Goal: Check status: Check status

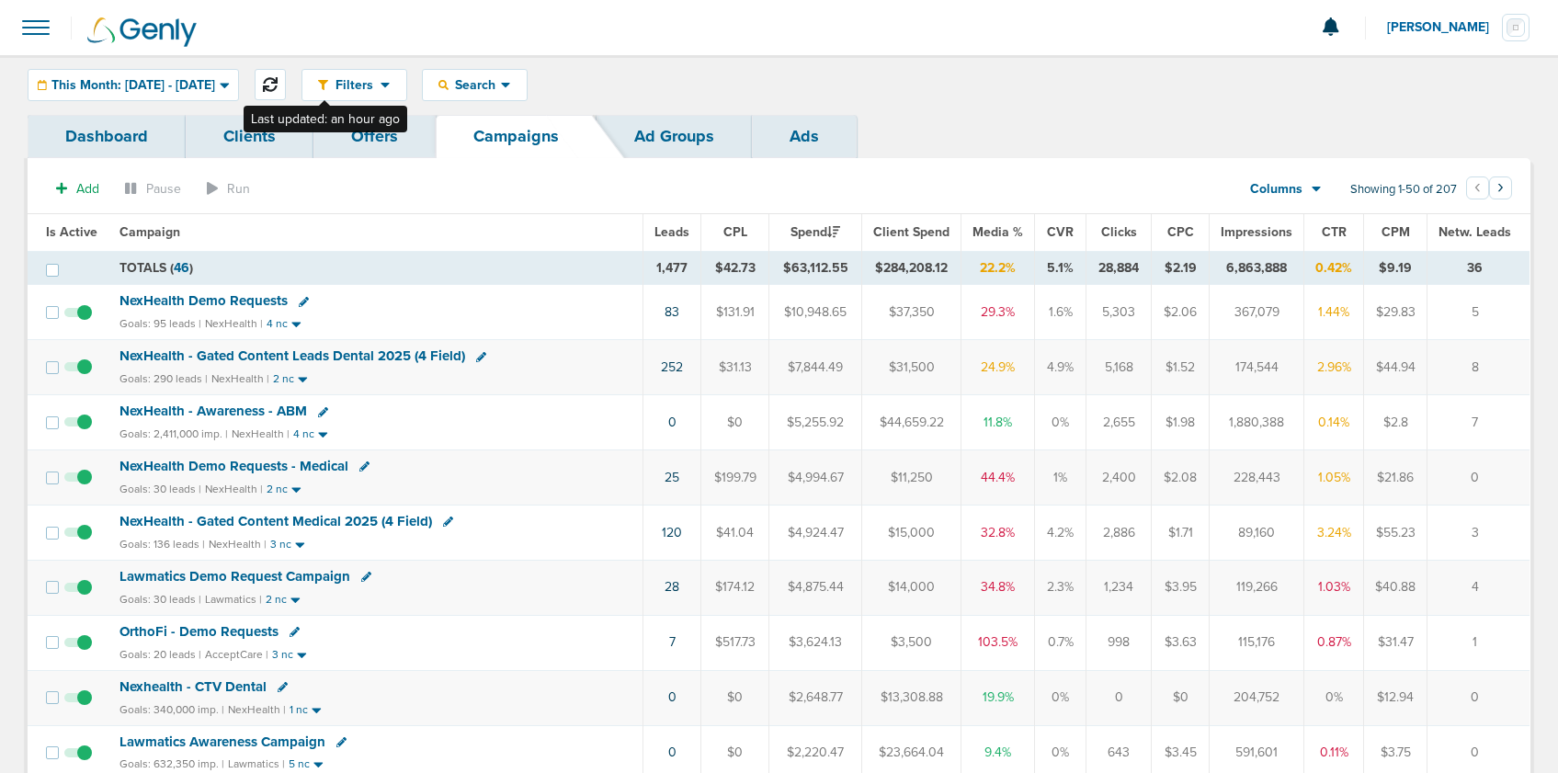
click at [278, 86] on icon at bounding box center [270, 84] width 15 height 15
click at [165, 88] on span "This Month: [DATE] - [DATE]" at bounding box center [133, 85] width 164 height 13
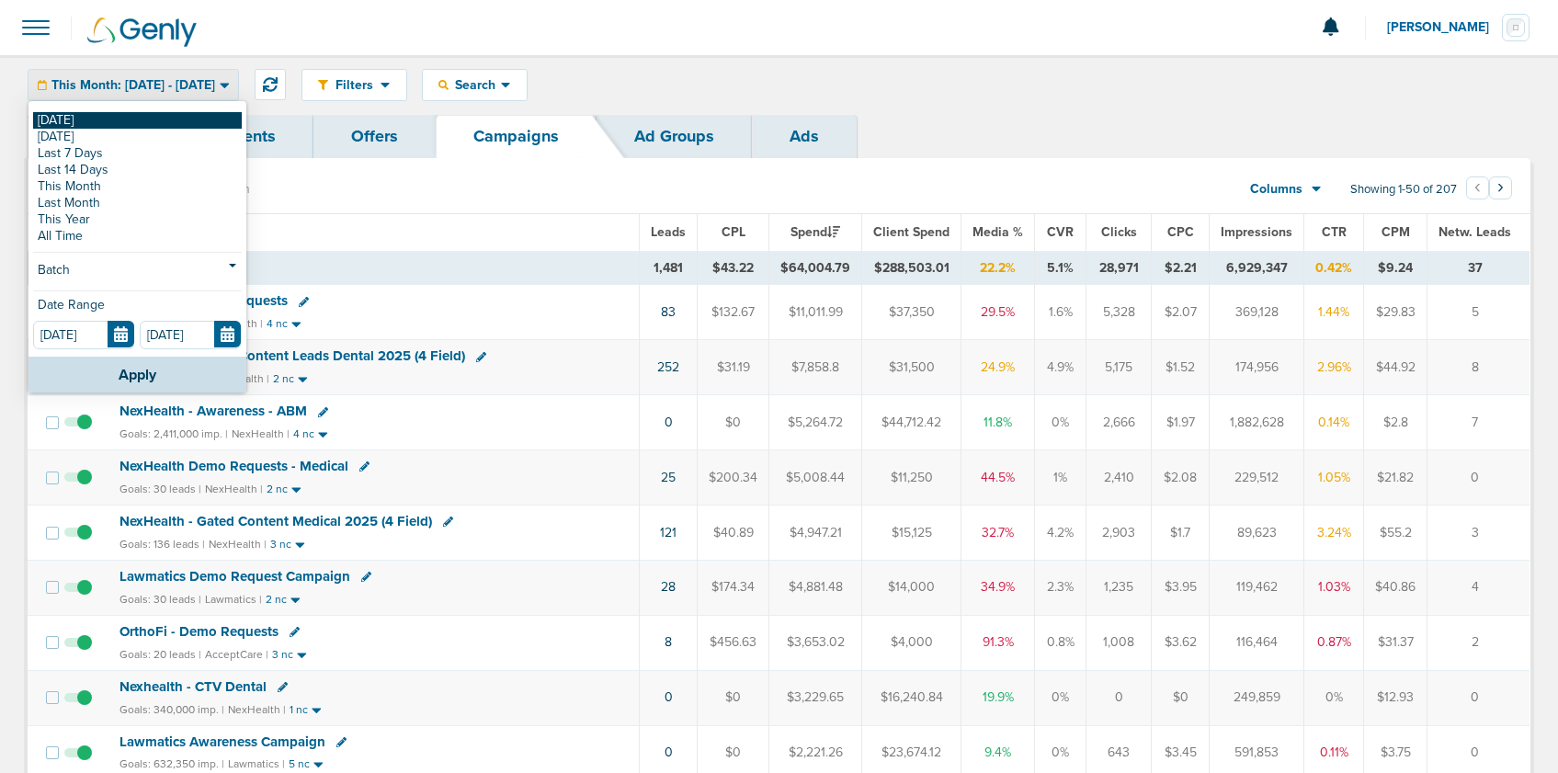
click at [142, 116] on link "[DATE]" at bounding box center [137, 120] width 209 height 17
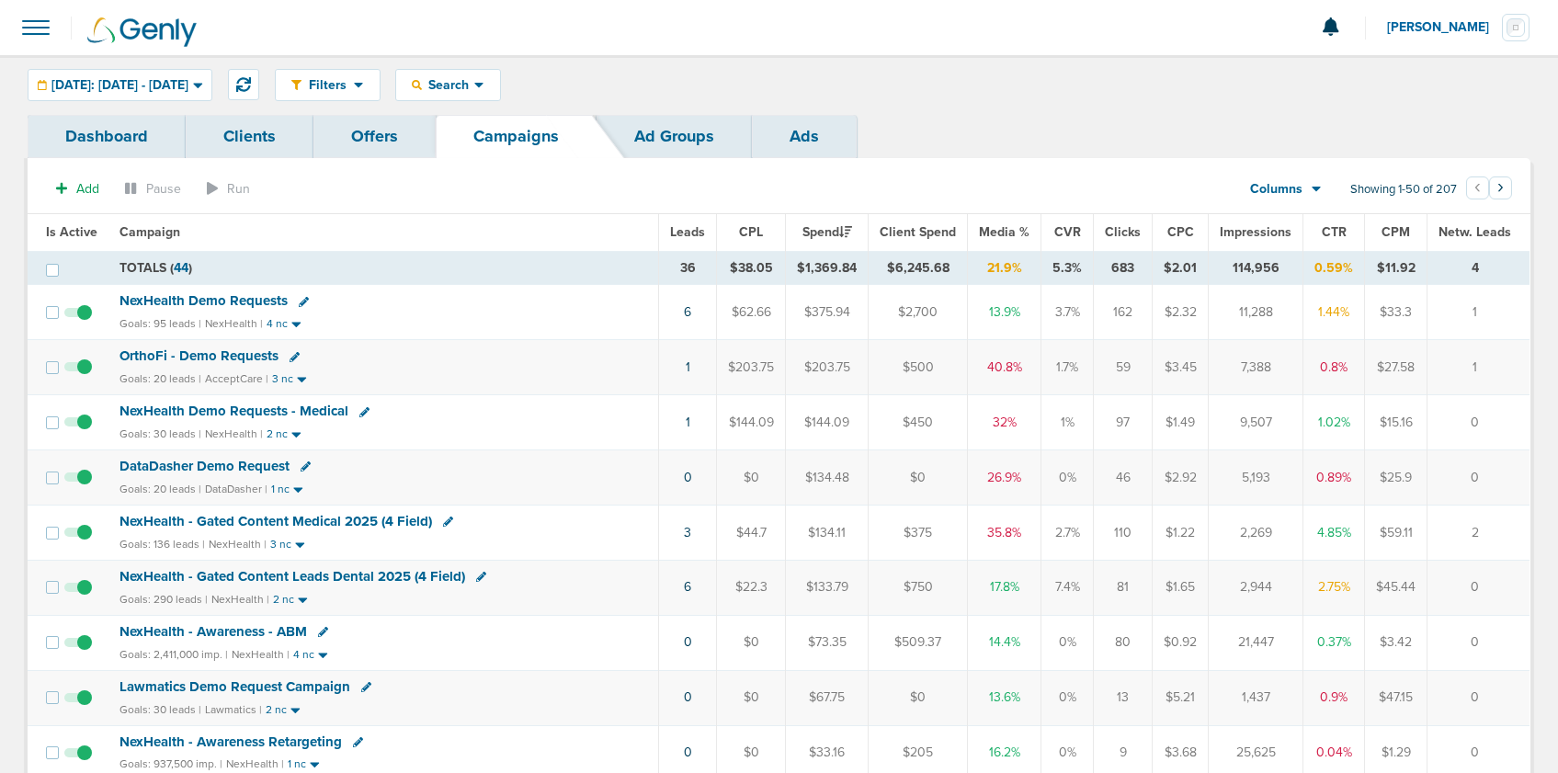
click at [138, 352] on span "OrthoFi - Demo Requests" at bounding box center [199, 356] width 159 height 17
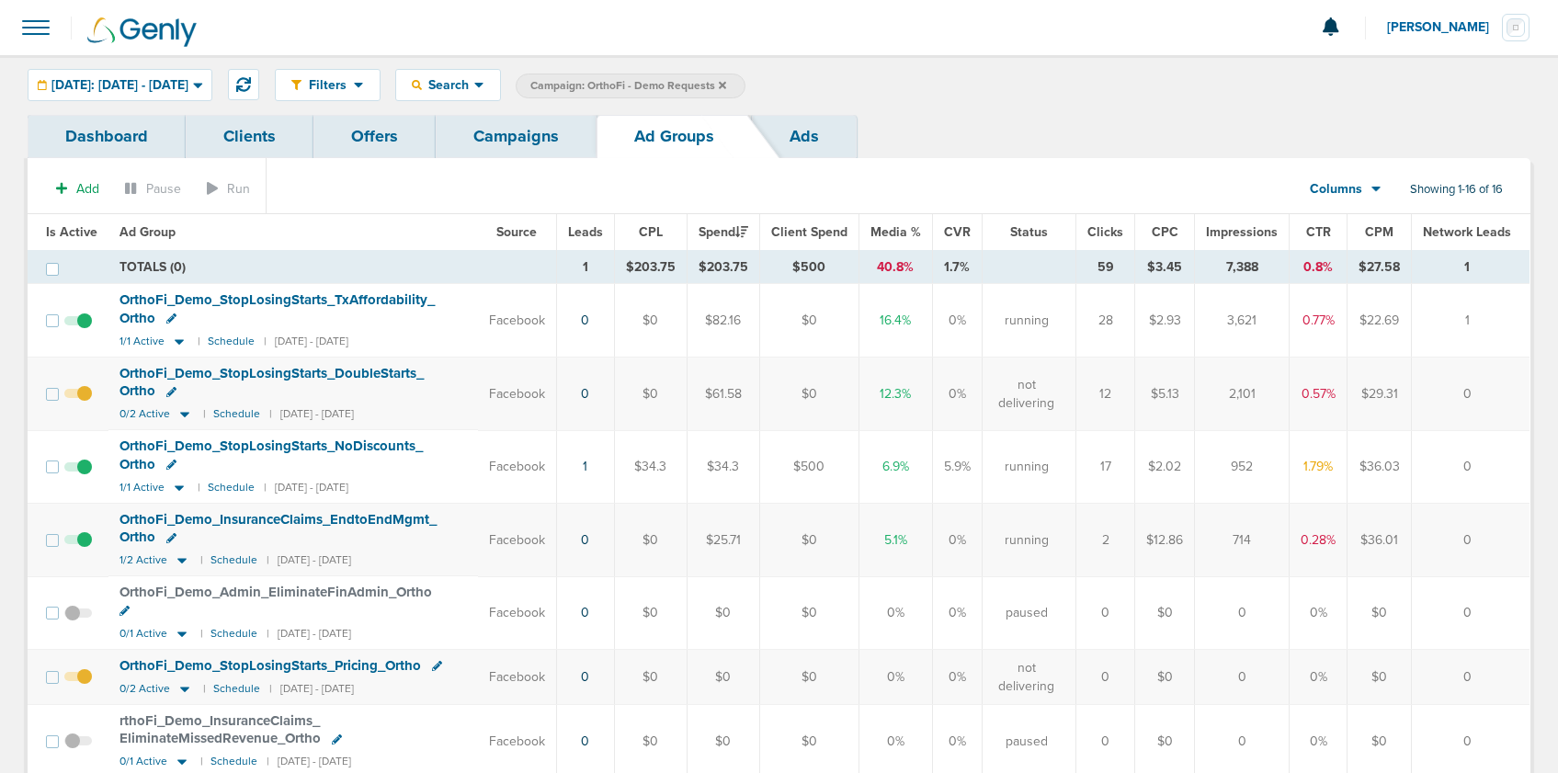
click at [84, 549] on span at bounding box center [78, 549] width 28 height 0
click at [78, 544] on input "checkbox" at bounding box center [78, 544] width 0 height 0
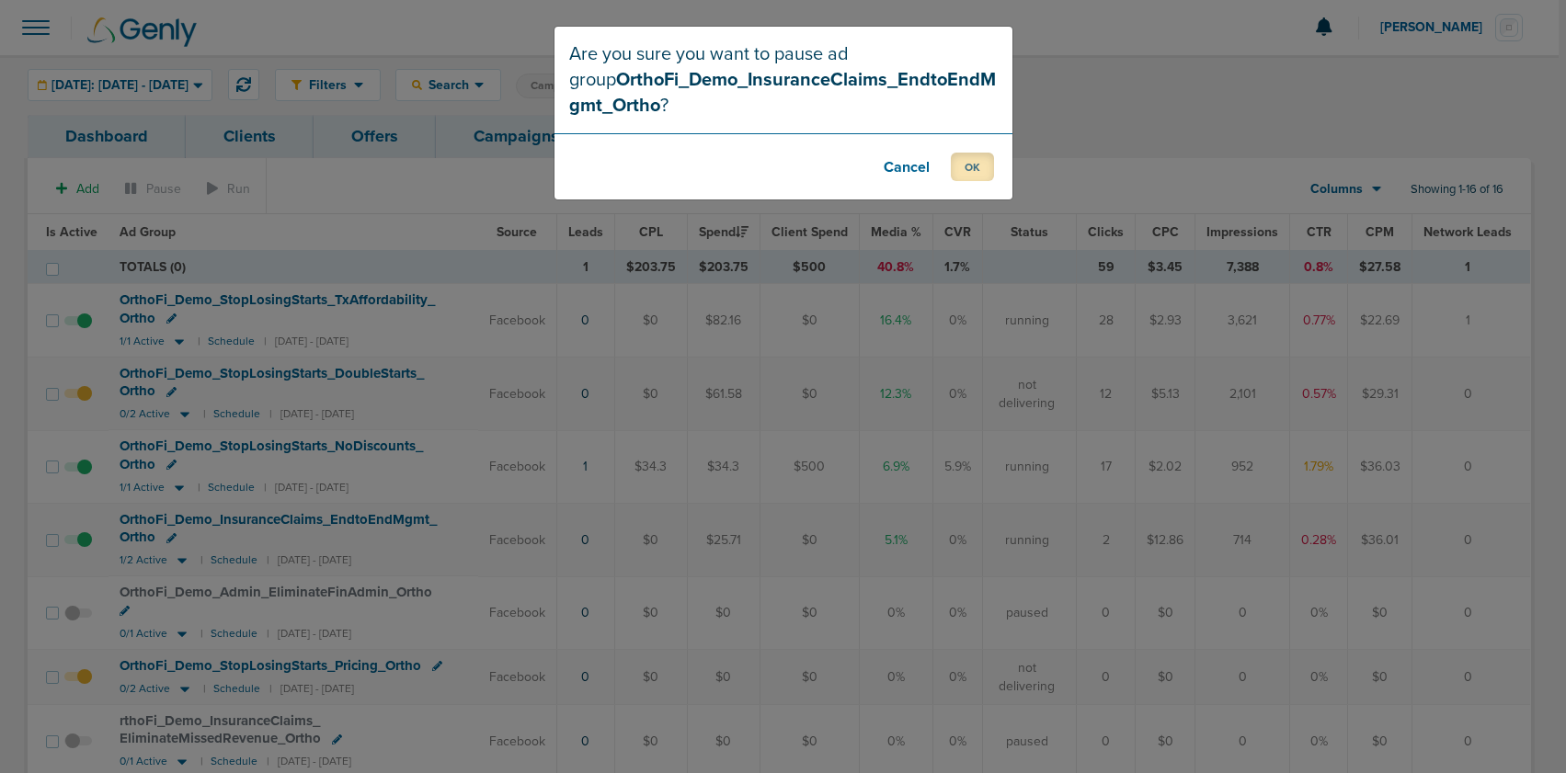
click at [971, 167] on button "OK" at bounding box center [972, 167] width 43 height 29
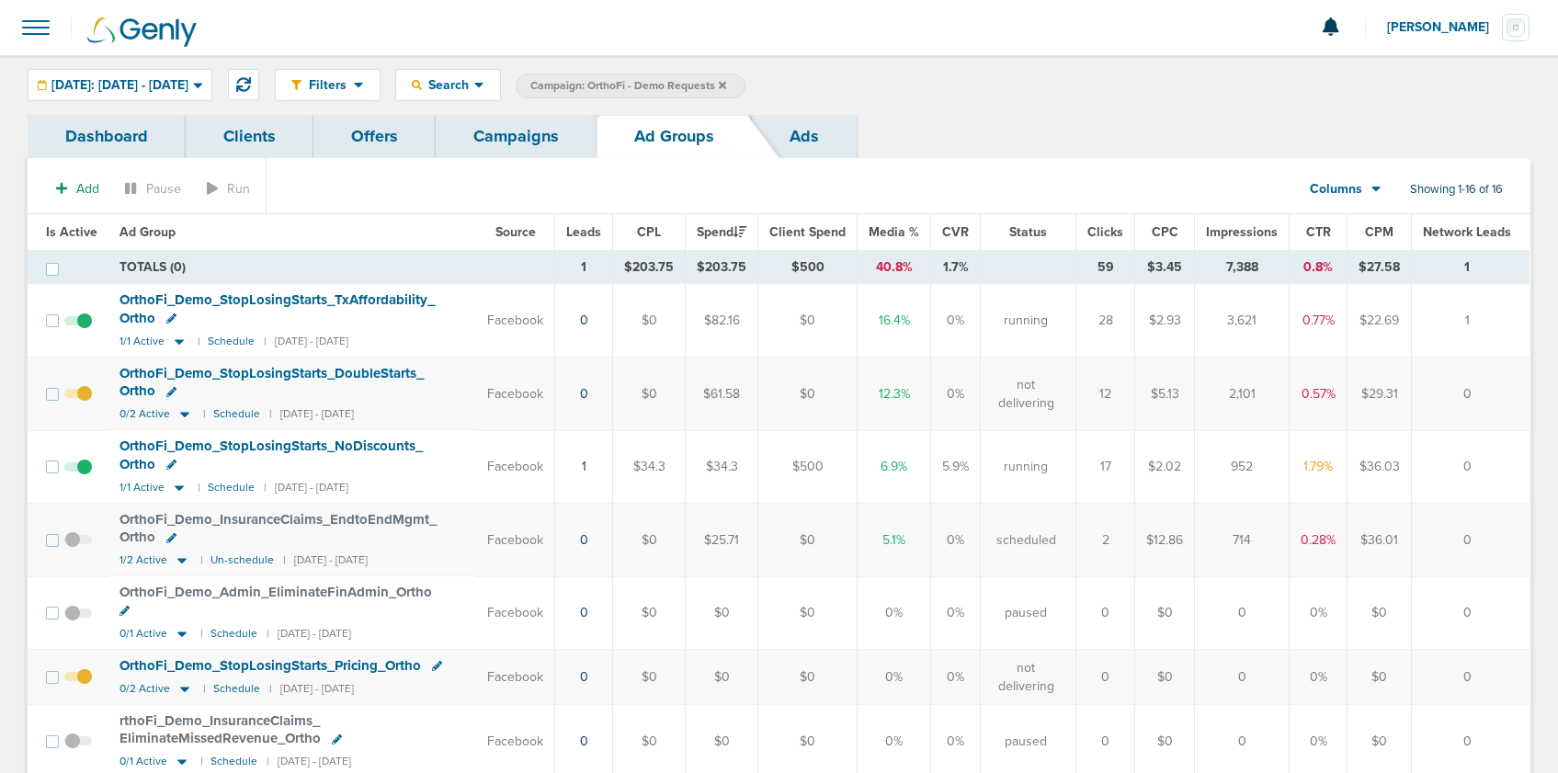
click at [476, 126] on link "Campaigns" at bounding box center [516, 136] width 161 height 43
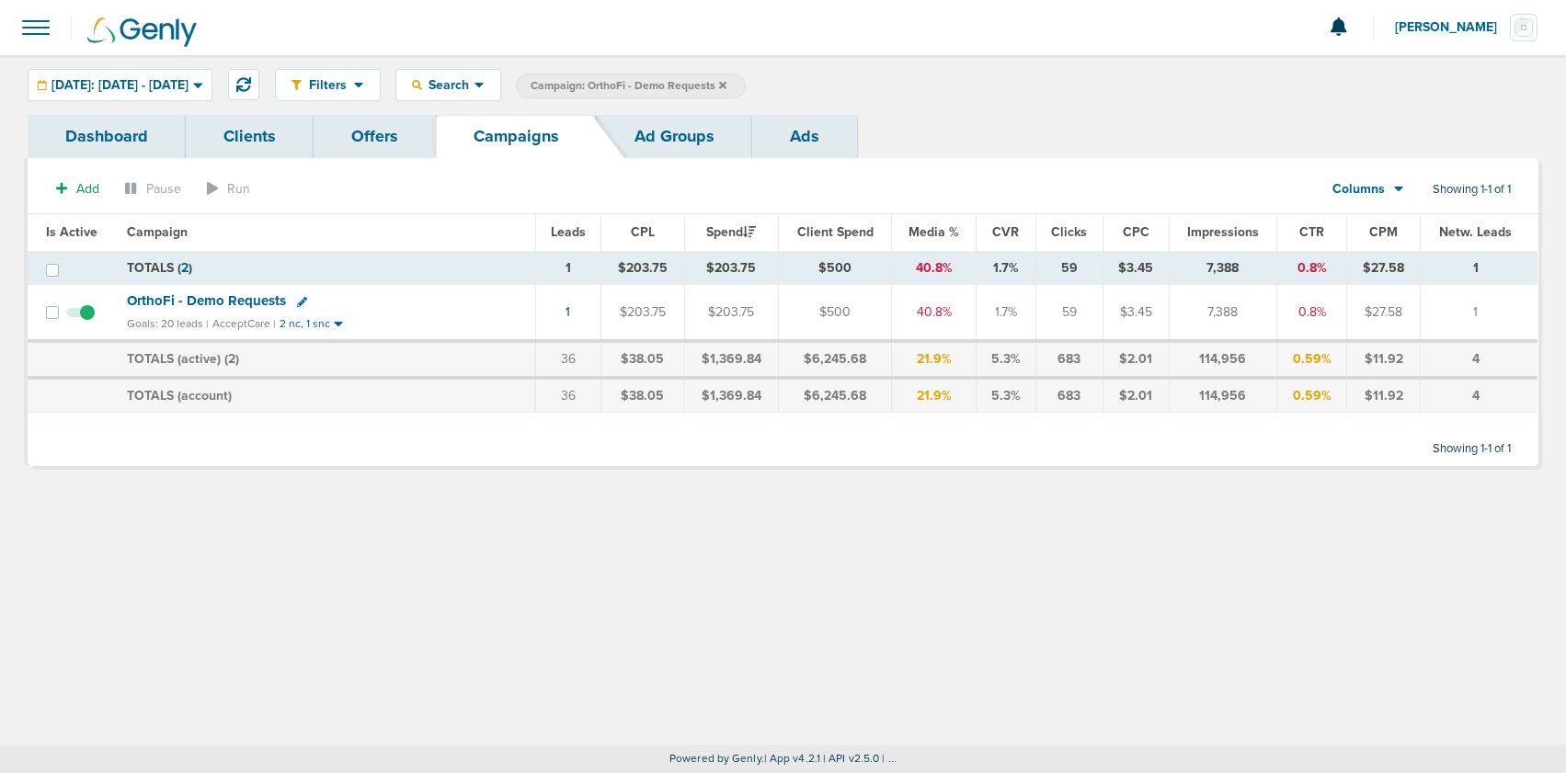
click at [726, 86] on icon at bounding box center [722, 85] width 7 height 11
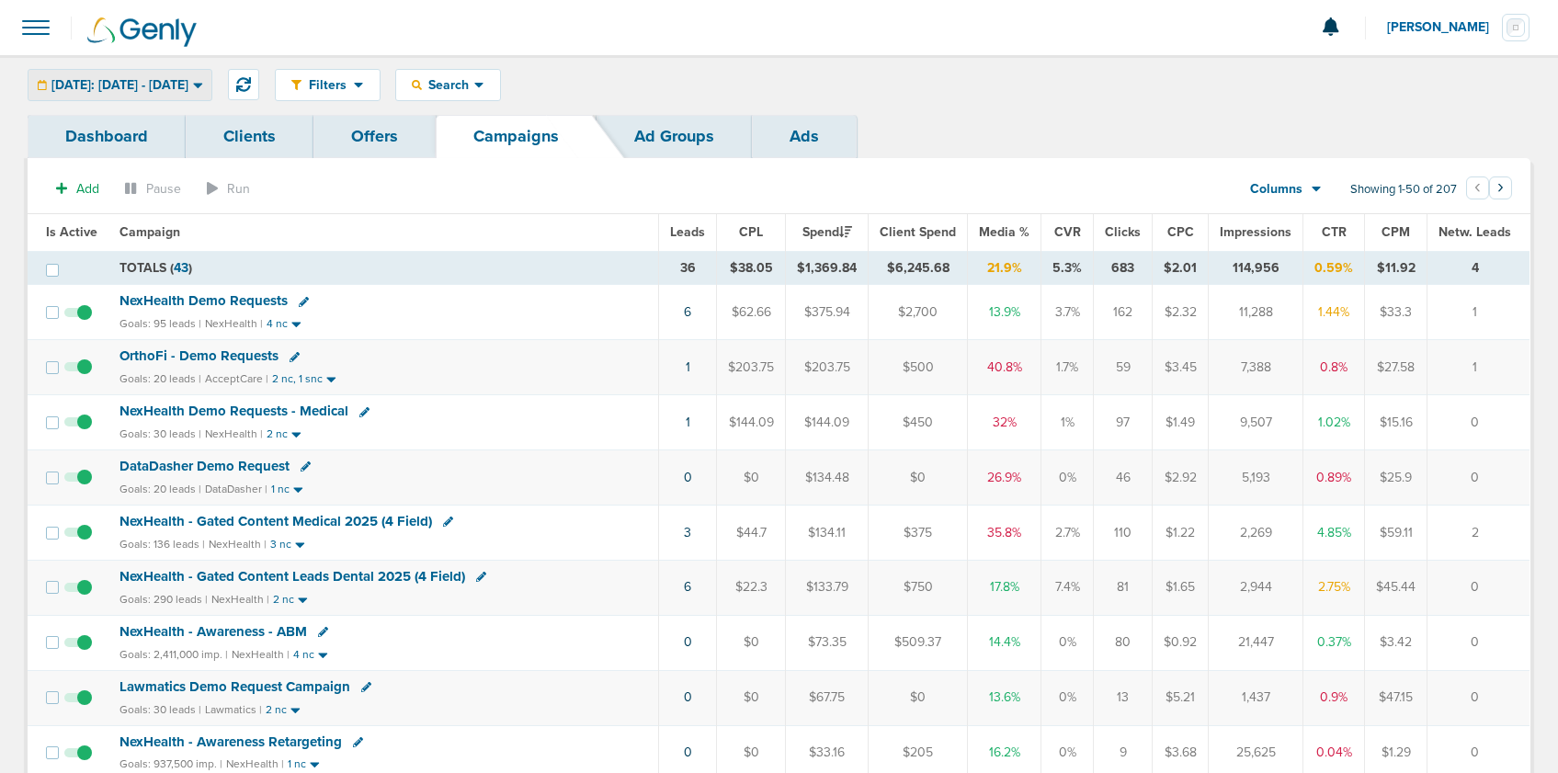
click at [188, 79] on span "[DATE]: [DATE] - [DATE]" at bounding box center [119, 85] width 137 height 13
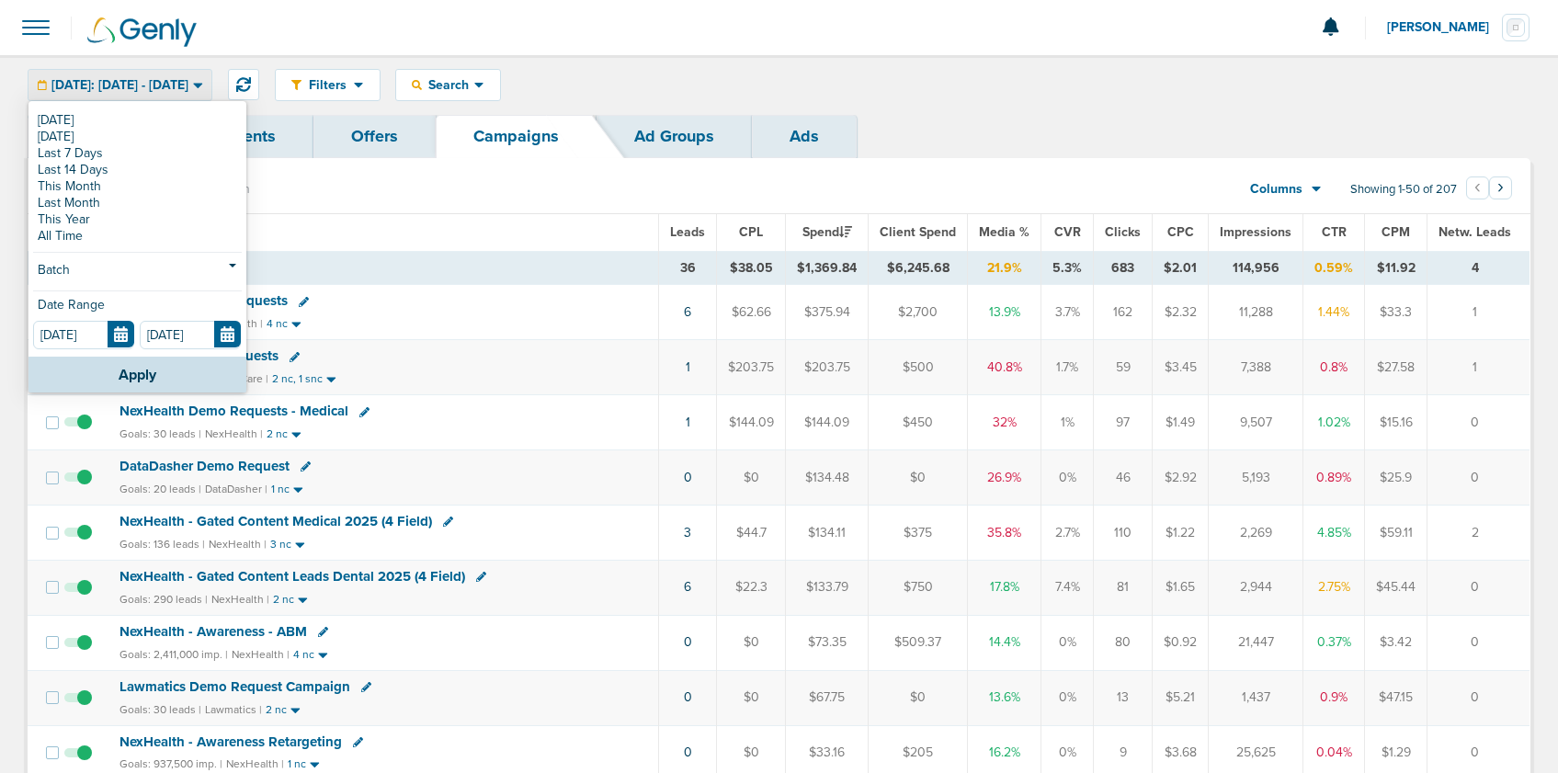
click at [829, 66] on div "Filters Active Only Settings Status Active Inactive Objectives MQL SQL Traffic …" at bounding box center [779, 85] width 1558 height 60
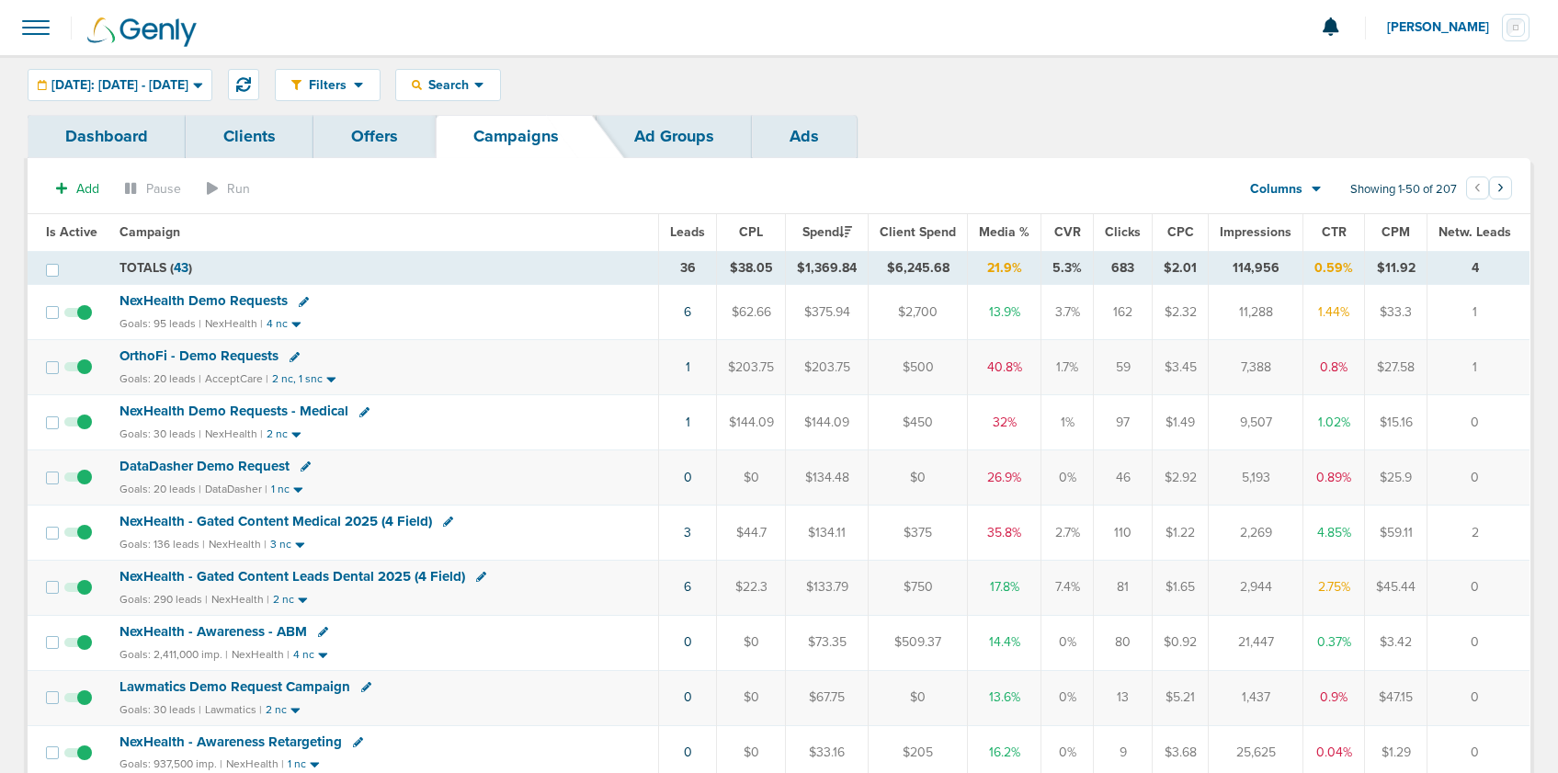
click at [213, 684] on span "Lawmatics Demo Request Campaign" at bounding box center [235, 687] width 231 height 17
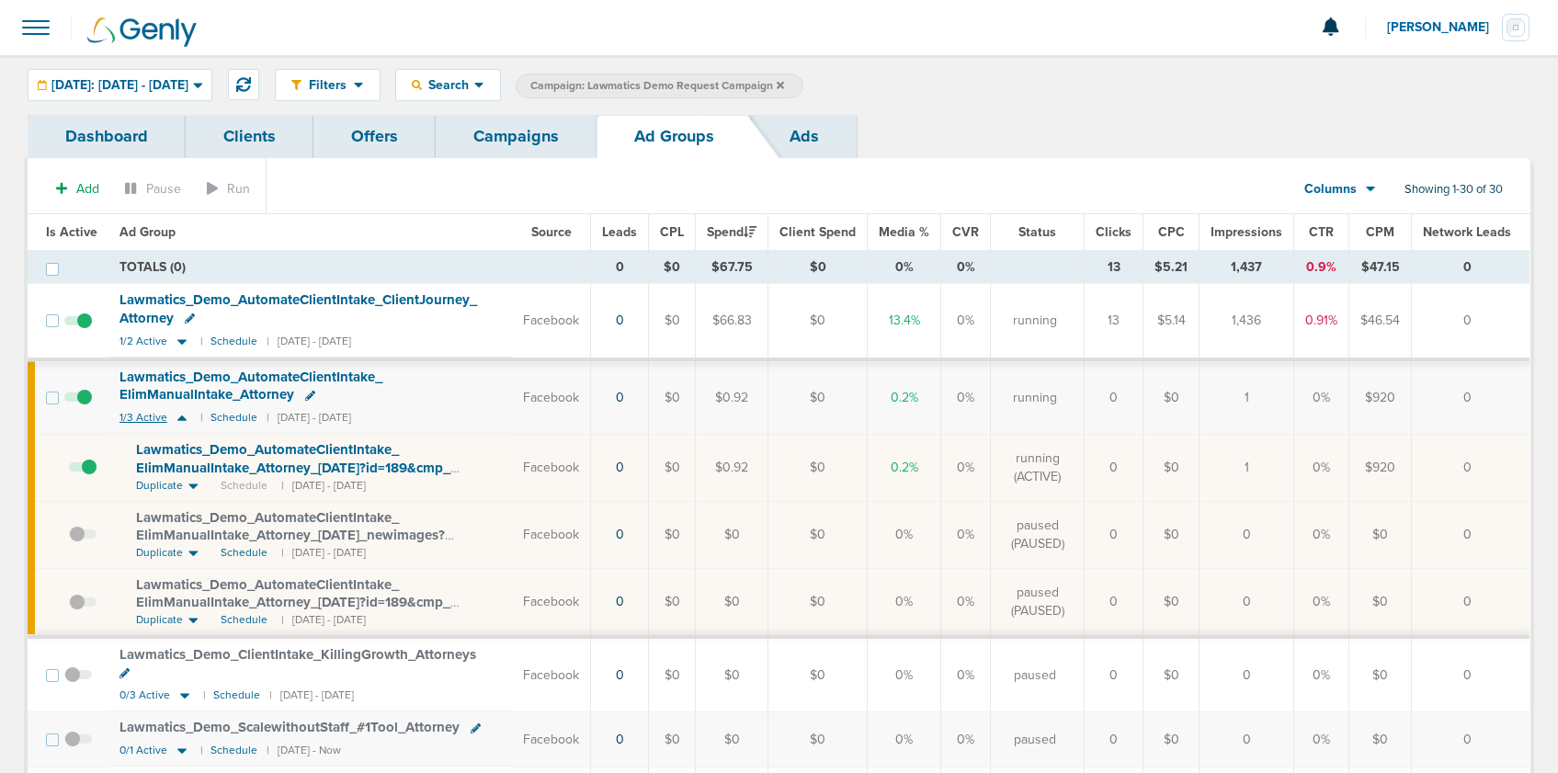
click at [181, 419] on icon at bounding box center [181, 419] width 9 height 6
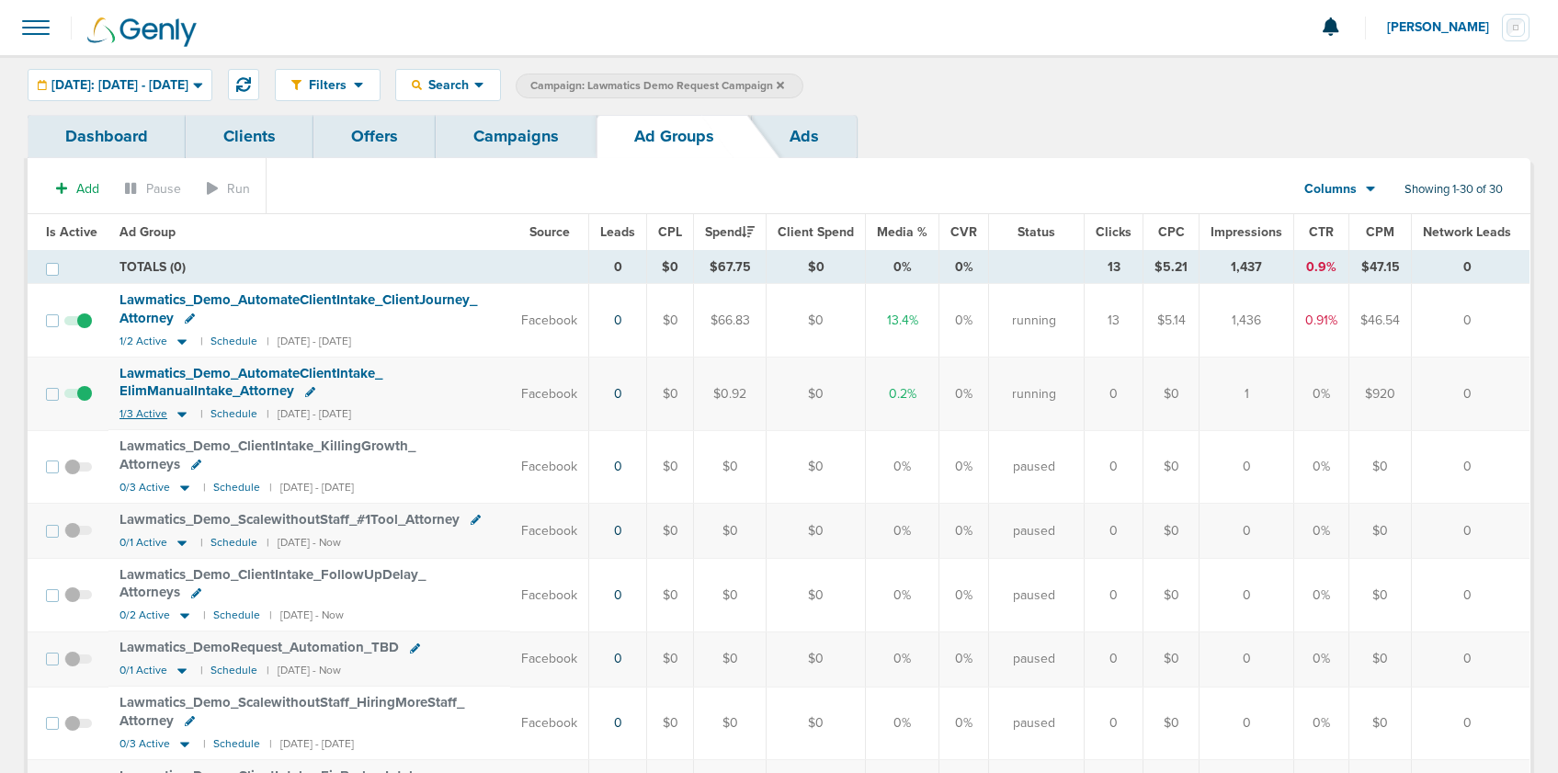
click at [181, 419] on icon at bounding box center [182, 414] width 18 height 16
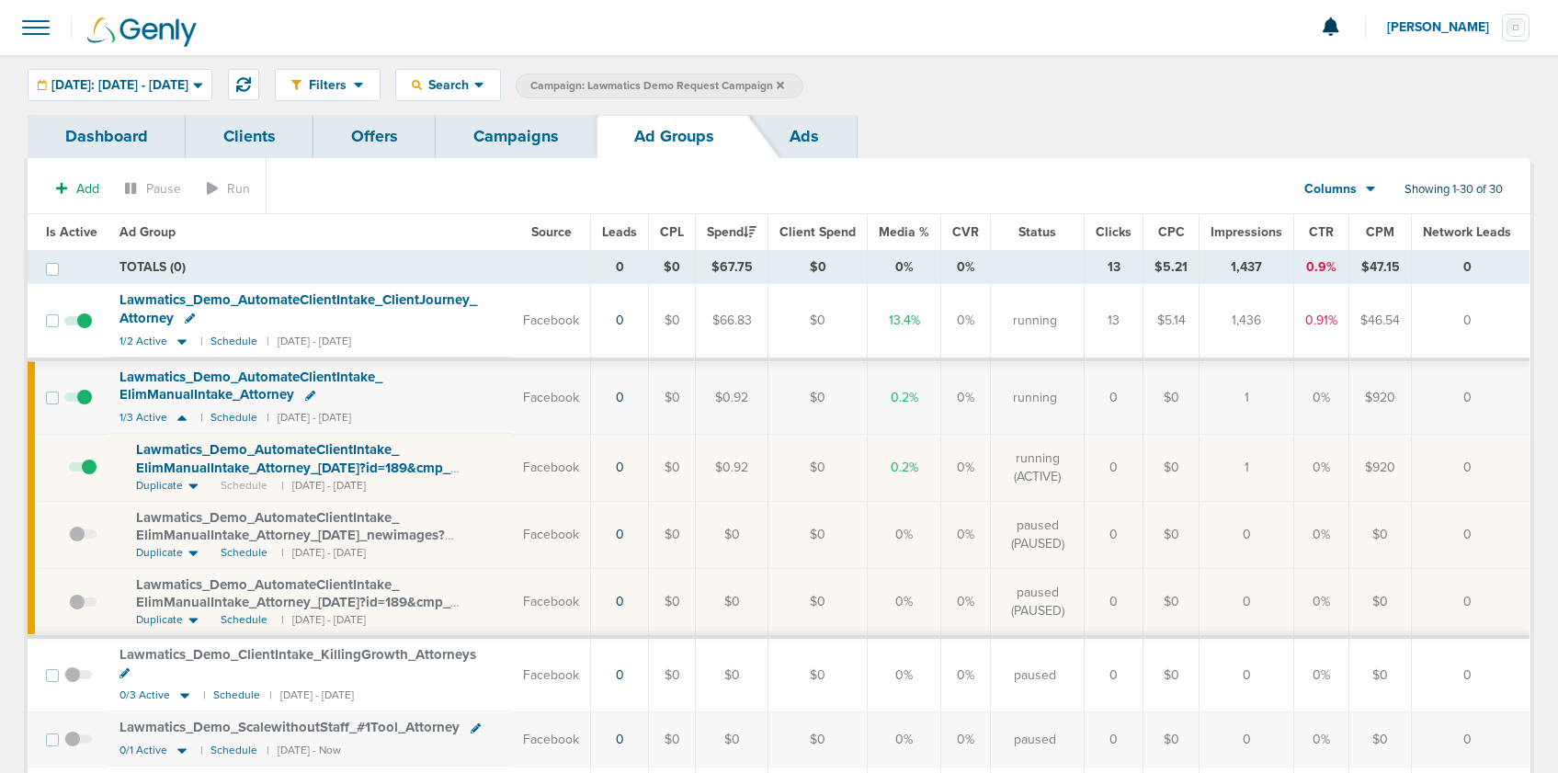
click at [515, 141] on link "Campaigns" at bounding box center [516, 136] width 161 height 43
